Goal: Find specific page/section: Find specific page/section

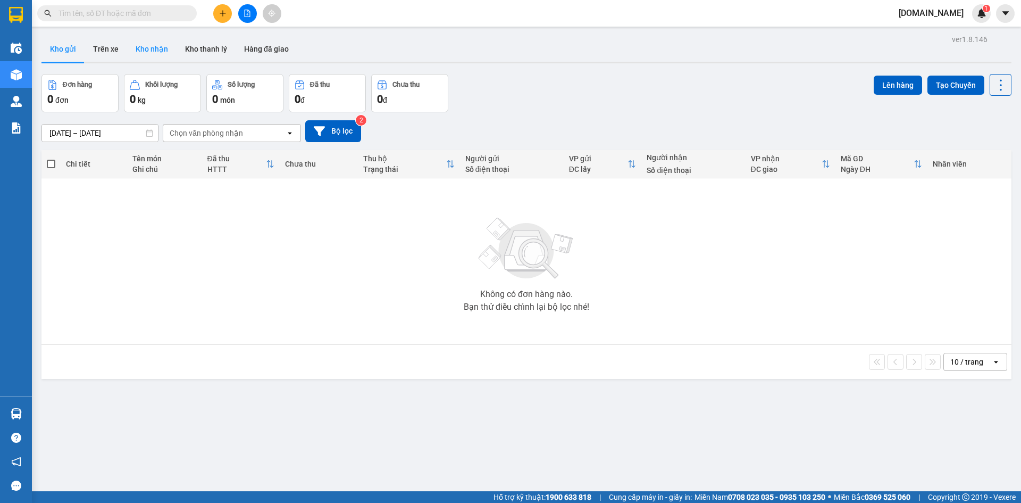
click at [138, 50] on button "Kho nhận" at bounding box center [151, 49] width 49 height 26
click at [280, 134] on icon "Clear value" at bounding box center [279, 133] width 6 height 6
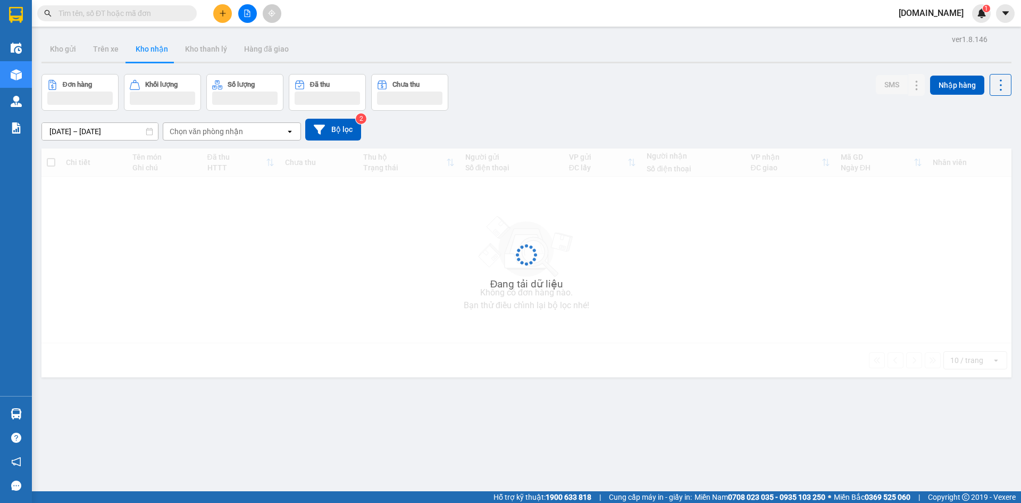
click at [236, 132] on div "Chọn văn phòng nhận" at bounding box center [206, 131] width 73 height 11
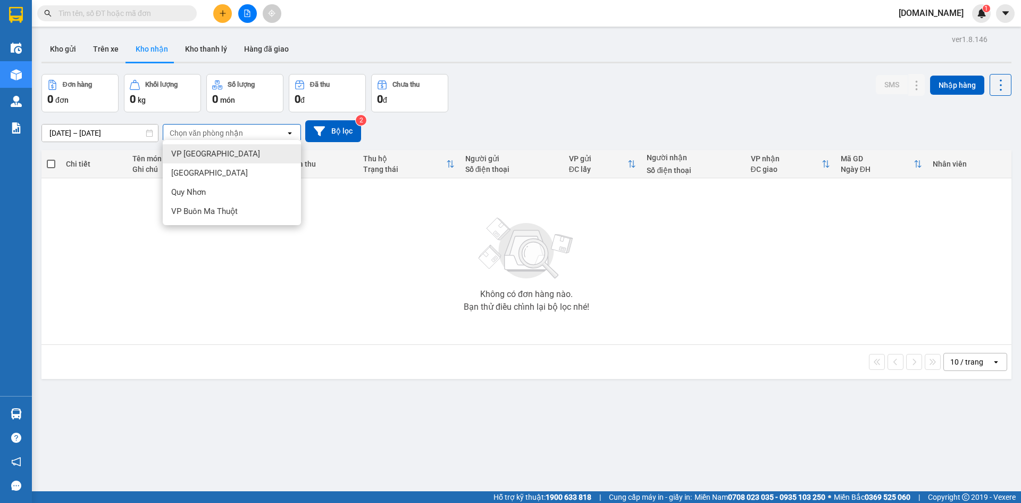
click at [228, 157] on div "VP Tuy Hòa" at bounding box center [232, 153] width 138 height 19
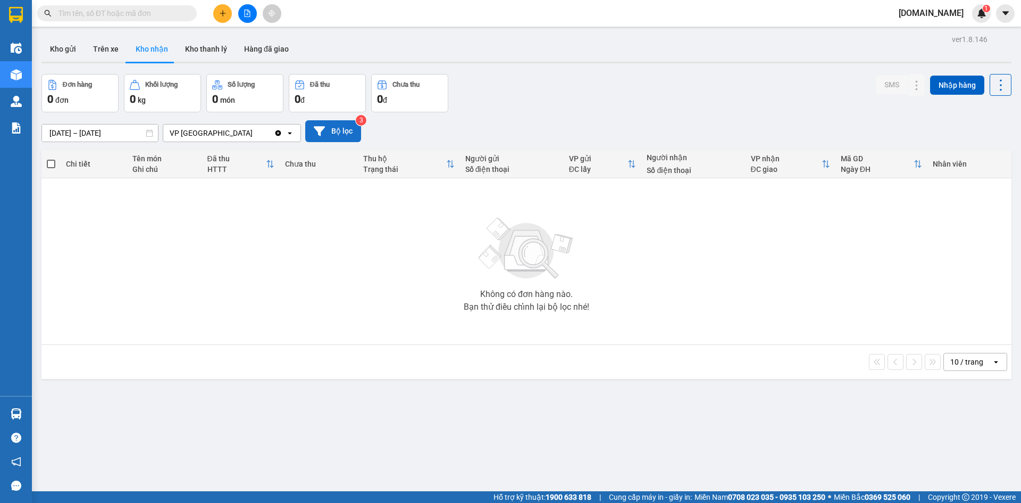
click at [336, 131] on button "Bộ lọc" at bounding box center [333, 131] width 56 height 22
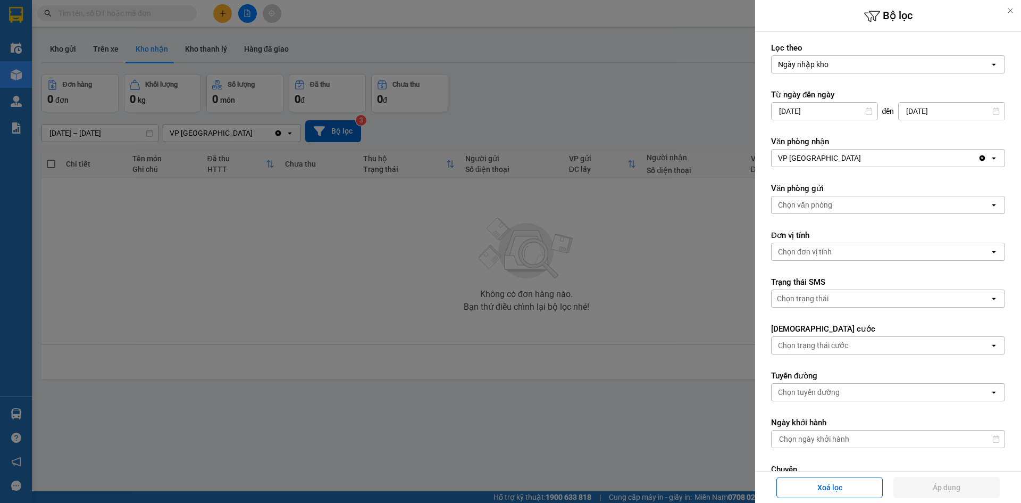
click at [859, 211] on div "Chọn văn phòng" at bounding box center [881, 204] width 218 height 17
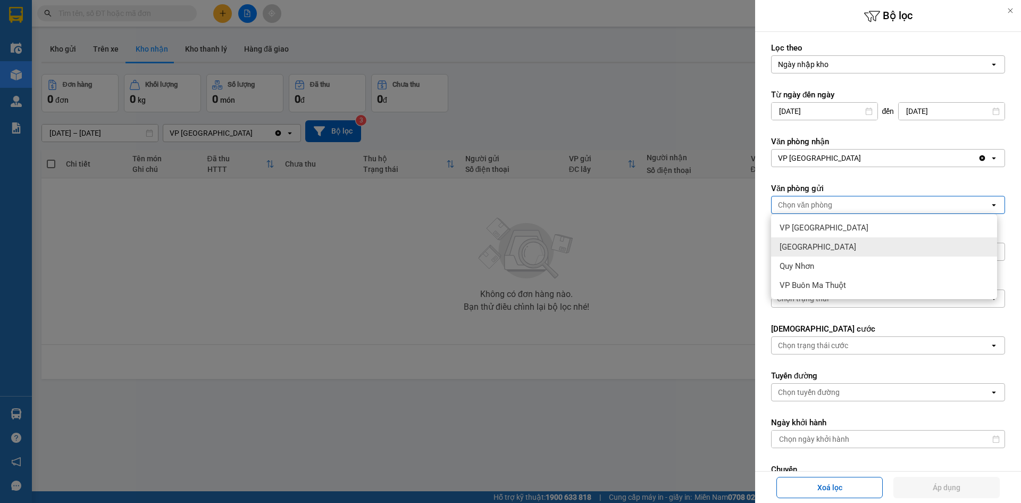
click at [845, 245] on div "Nha Trang" at bounding box center [884, 246] width 226 height 19
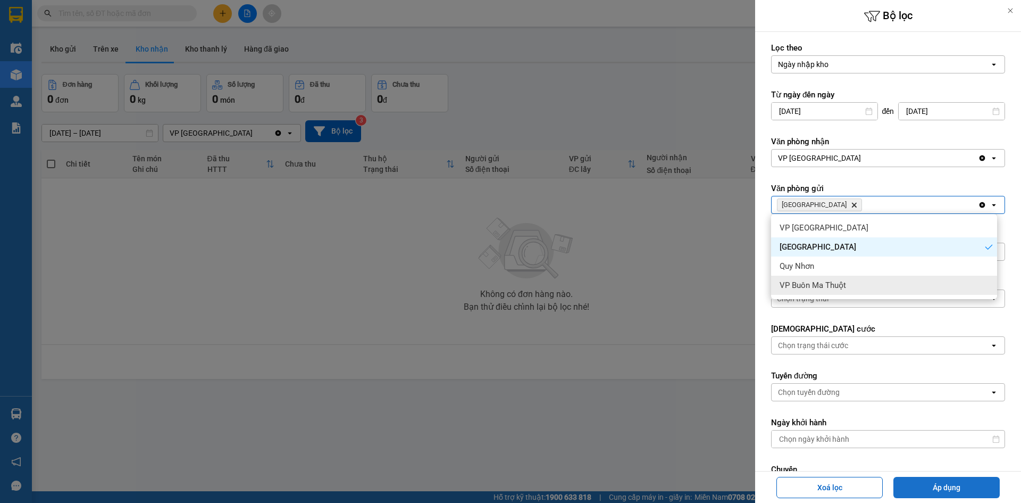
click at [940, 486] on button "Áp dụng" at bounding box center [947, 487] width 106 height 21
